Goal: Task Accomplishment & Management: Complete application form

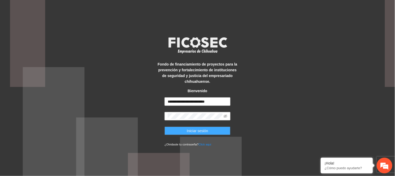
click at [202, 132] on span "Iniciar sesión" at bounding box center [197, 131] width 21 height 6
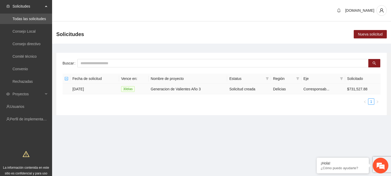
click at [188, 90] on td "Generacion de Valientes Año 3" at bounding box center [188, 89] width 79 height 10
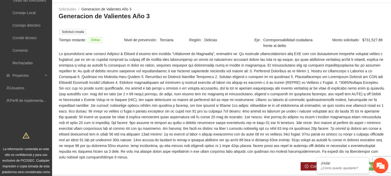
scroll to position [66, 0]
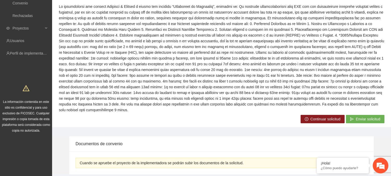
click at [330, 119] on span "Continuar solicitud" at bounding box center [326, 119] width 30 height 6
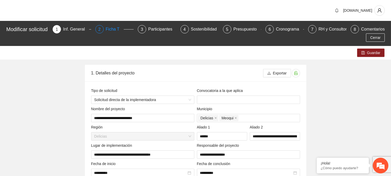
click at [104, 27] on div "2" at bounding box center [99, 29] width 8 height 8
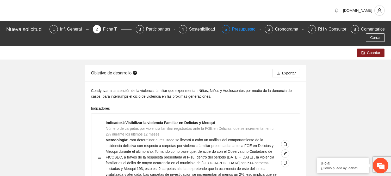
click at [246, 30] on div "Presupuesto" at bounding box center [246, 29] width 28 height 8
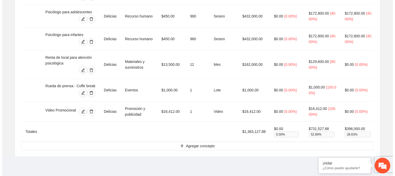
scroll to position [197, 0]
click at [200, 148] on span "Agregar concepto" at bounding box center [198, 146] width 29 height 6
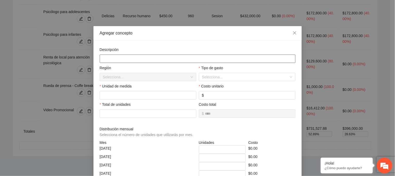
click at [133, 61] on input "text" at bounding box center [198, 58] width 196 height 8
click at [138, 58] on input "text" at bounding box center [198, 58] width 196 height 8
type input "*********"
click at [220, 76] on input "search" at bounding box center [245, 77] width 87 height 8
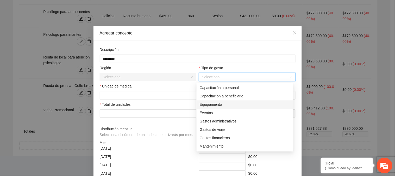
click at [221, 102] on div "Equipamiento" at bounding box center [245, 105] width 90 height 6
type input "*****"
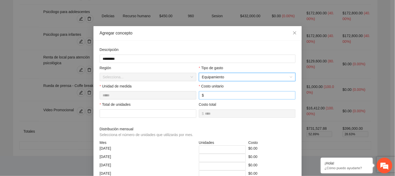
click at [211, 96] on input "number" at bounding box center [248, 95] width 87 height 6
type input "****"
click at [143, 113] on input "number" at bounding box center [148, 113] width 97 height 8
type input "*"
type input "*********"
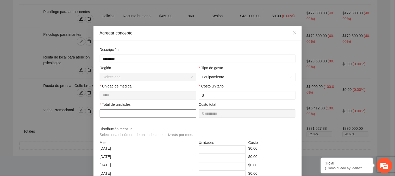
type input "****"
type input "*"
type input "********"
type input "*"
click at [176, 132] on span "Distribución mensual Selecciona el número de unidades que utilizarás por mes." at bounding box center [148, 131] width 96 height 11
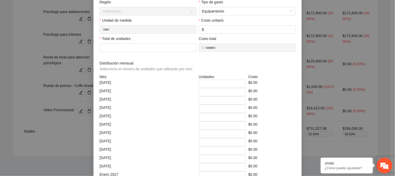
scroll to position [68, 0]
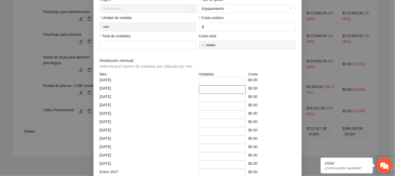
drag, startPoint x: 204, startPoint y: 90, endPoint x: 198, endPoint y: 91, distance: 5.2
click at [199, 91] on input "*" at bounding box center [222, 89] width 47 height 8
type input "*"
click at [278, 85] on div "$0.00" at bounding box center [272, 81] width 50 height 8
drag, startPoint x: 210, startPoint y: 82, endPoint x: 199, endPoint y: 81, distance: 10.7
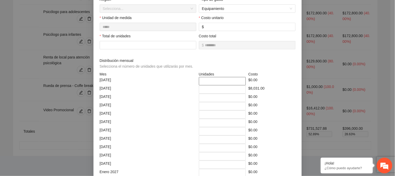
click at [199, 81] on input "*" at bounding box center [222, 81] width 47 height 8
type input "*"
drag, startPoint x: 202, startPoint y: 89, endPoint x: 199, endPoint y: 90, distance: 2.9
click at [199, 90] on input "*" at bounding box center [222, 89] width 47 height 8
type input "*"
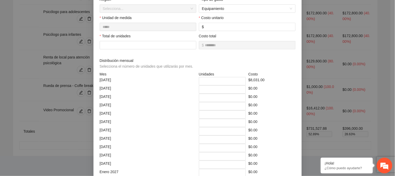
click at [185, 113] on div "Junio 2026" at bounding box center [148, 114] width 99 height 8
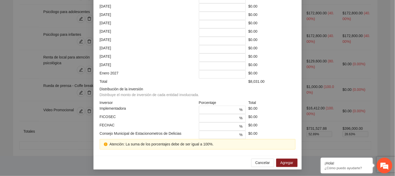
scroll to position [168, 0]
click at [210, 115] on input "*" at bounding box center [220, 118] width 36 height 6
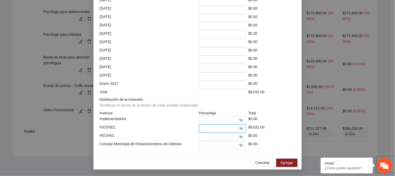
type input "***"
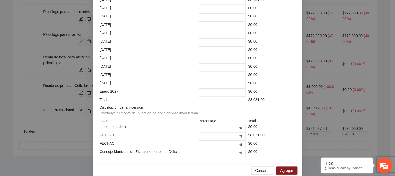
scroll to position [151, 0]
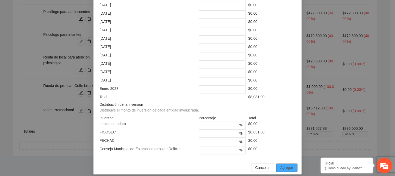
click at [289, 169] on span "Agregar" at bounding box center [287, 168] width 13 height 6
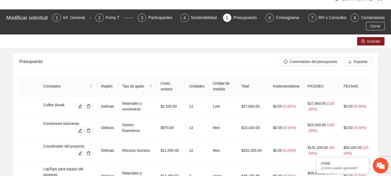
scroll to position [4, 0]
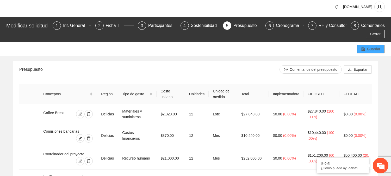
click at [367, 46] on button "Guardar" at bounding box center [370, 49] width 27 height 8
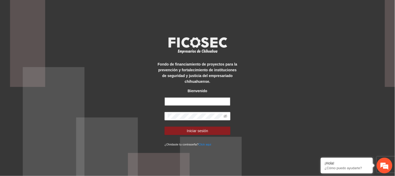
click at [192, 101] on input "text" at bounding box center [198, 101] width 66 height 8
type input "**********"
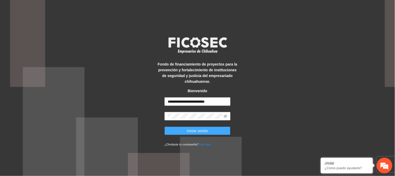
click at [214, 133] on button "Iniciar sesión" at bounding box center [198, 130] width 66 height 8
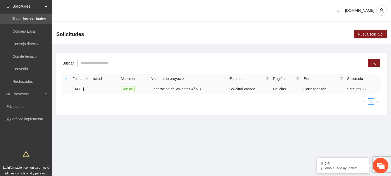
click at [86, 90] on td "[DATE]" at bounding box center [94, 89] width 49 height 10
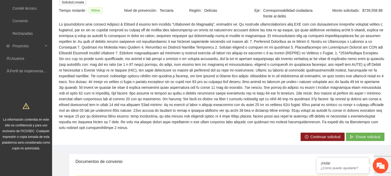
scroll to position [83, 0]
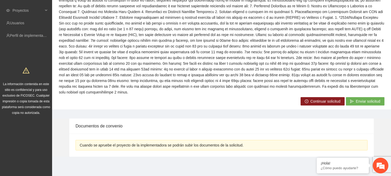
click at [314, 100] on span "Continuar solicitud" at bounding box center [326, 101] width 30 height 6
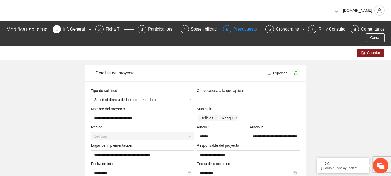
click at [246, 30] on div "Presupuesto" at bounding box center [248, 29] width 28 height 8
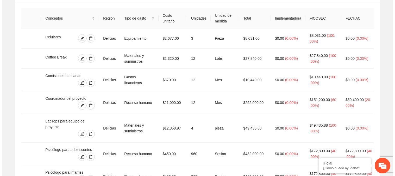
scroll to position [68, 0]
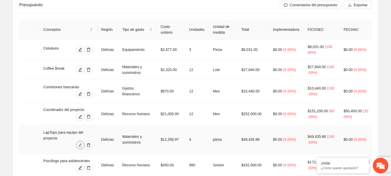
click at [78, 144] on span "edit" at bounding box center [80, 145] width 8 height 4
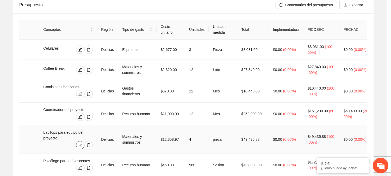
type input "*"
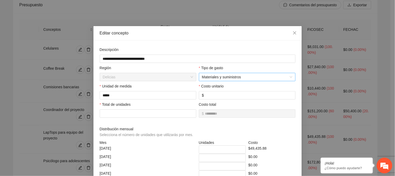
click at [272, 76] on span "Materiales y suministros" at bounding box center [247, 77] width 90 height 8
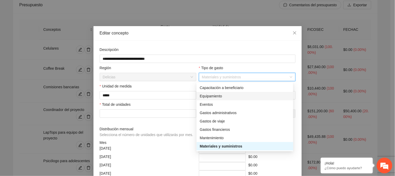
click at [241, 99] on div "Equipamiento" at bounding box center [245, 96] width 97 height 8
type input "*****"
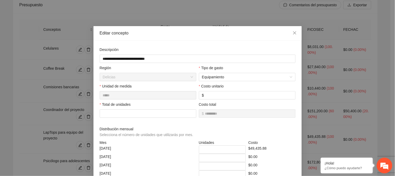
scroll to position [158, 0]
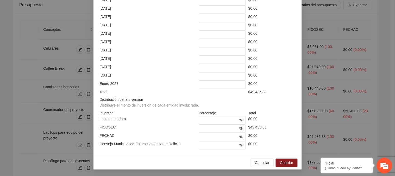
click at [288, 157] on div "Cancelar Guardar" at bounding box center [198, 163] width 209 height 14
click at [289, 163] on span "Guardar" at bounding box center [286, 163] width 13 height 6
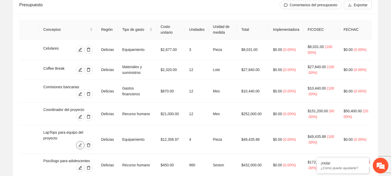
scroll to position [0, 0]
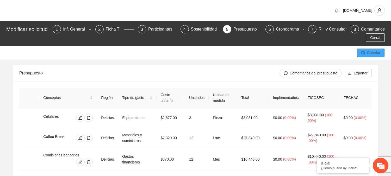
click at [376, 49] on button "Guardar" at bounding box center [370, 52] width 27 height 8
